Goal: Navigation & Orientation: Find specific page/section

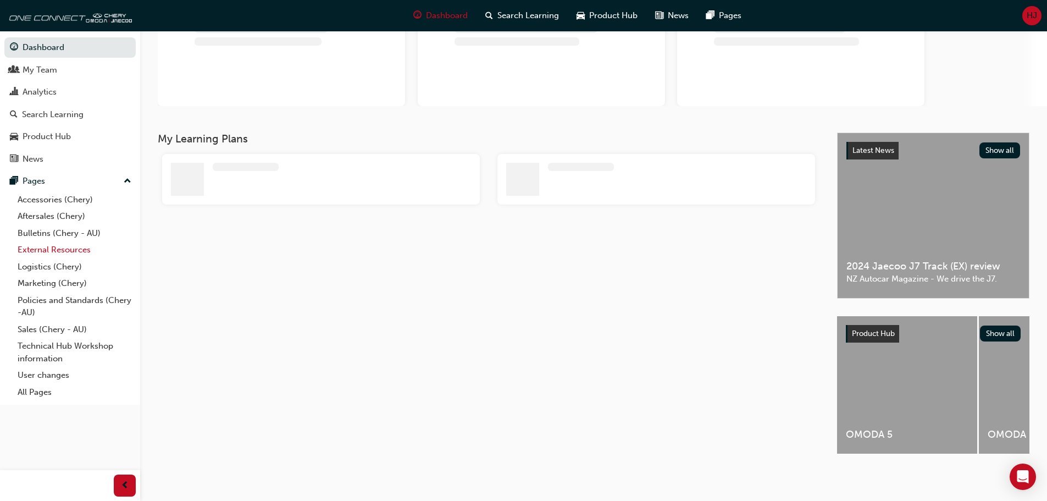
scroll to position [113, 0]
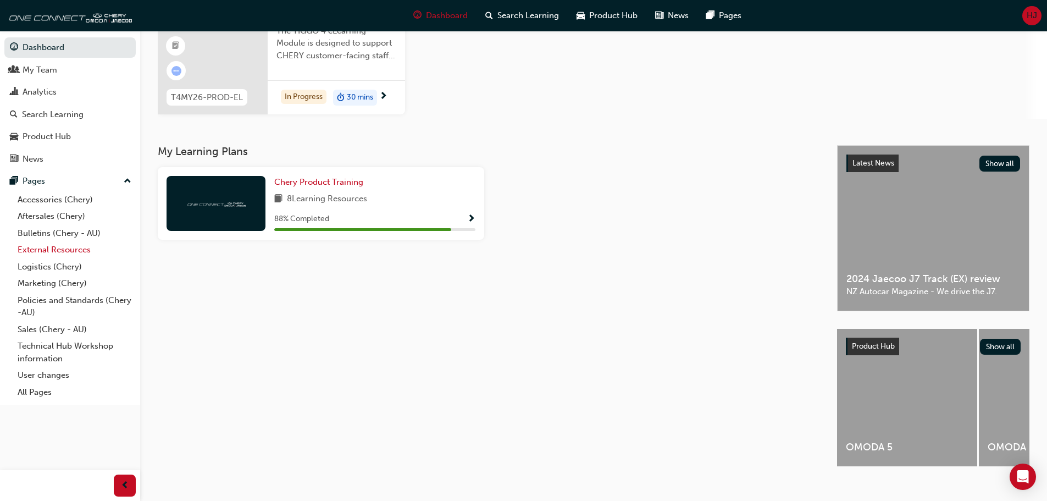
click at [76, 249] on link "External Resources" at bounding box center [74, 249] width 123 height 17
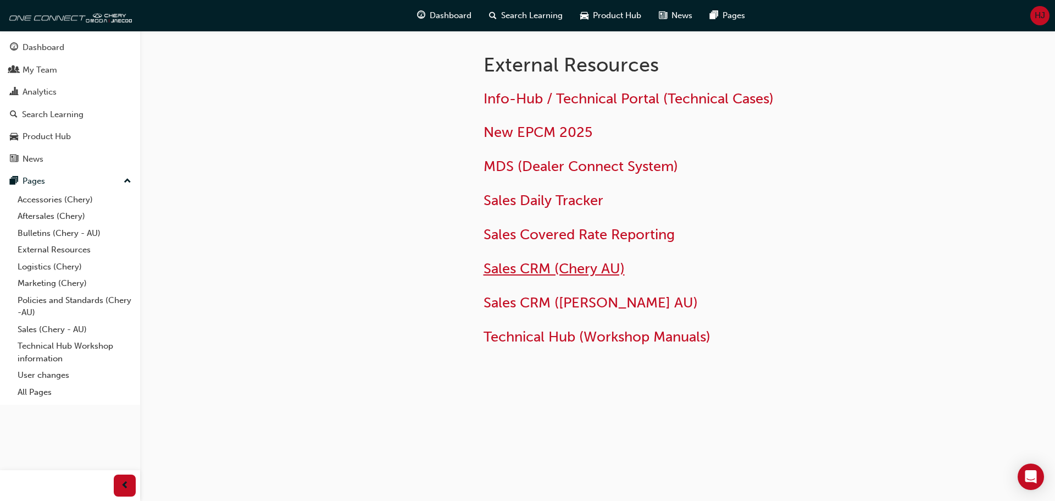
click at [557, 269] on span "Sales CRM (Chery AU)" at bounding box center [554, 268] width 141 height 17
click at [527, 207] on span "Sales Daily Tracker" at bounding box center [544, 200] width 120 height 17
